Goal: Find specific page/section: Find specific page/section

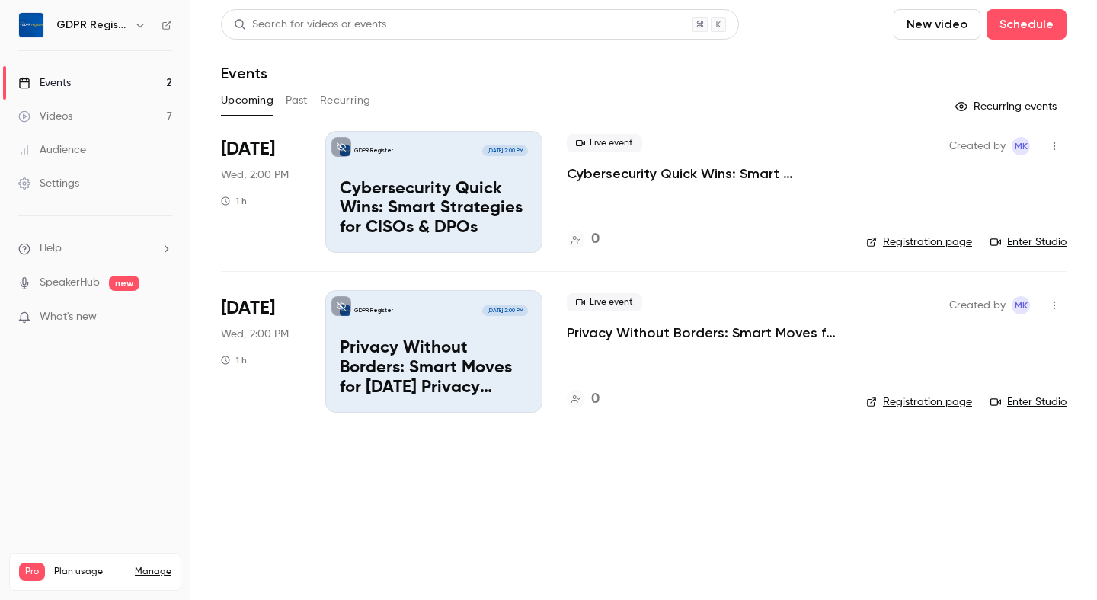
click at [83, 149] on div "Audience" at bounding box center [52, 149] width 68 height 15
